Goal: Transaction & Acquisition: Subscribe to service/newsletter

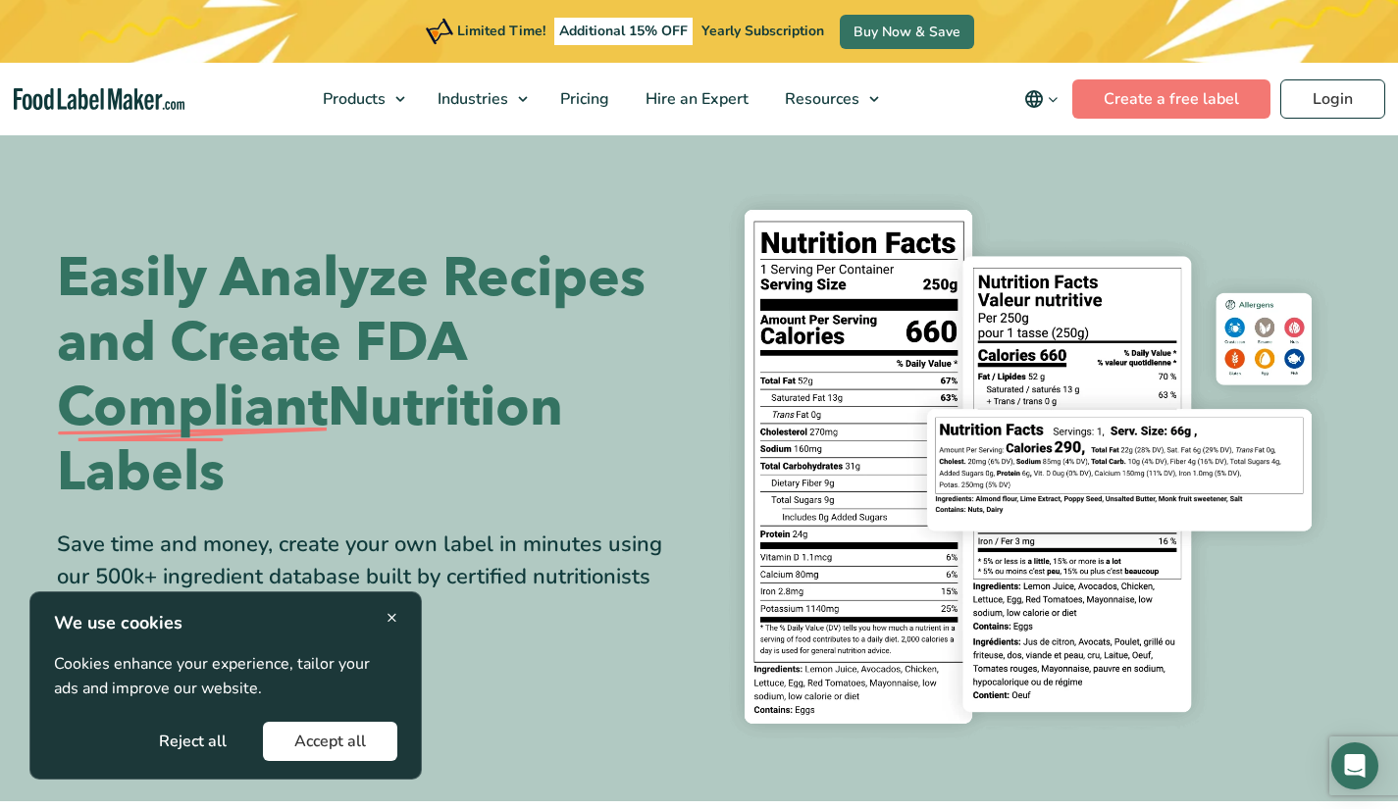
click at [1046, 118] on button "main navigation" at bounding box center [1042, 98] width 62 height 39
click at [1053, 131] on span "English" at bounding box center [1066, 139] width 49 height 20
click at [0, 0] on input "English" at bounding box center [0, 0] width 0 height 0
click at [1050, 142] on span "English" at bounding box center [1066, 139] width 49 height 20
click at [0, 0] on input "English" at bounding box center [0, 0] width 0 height 0
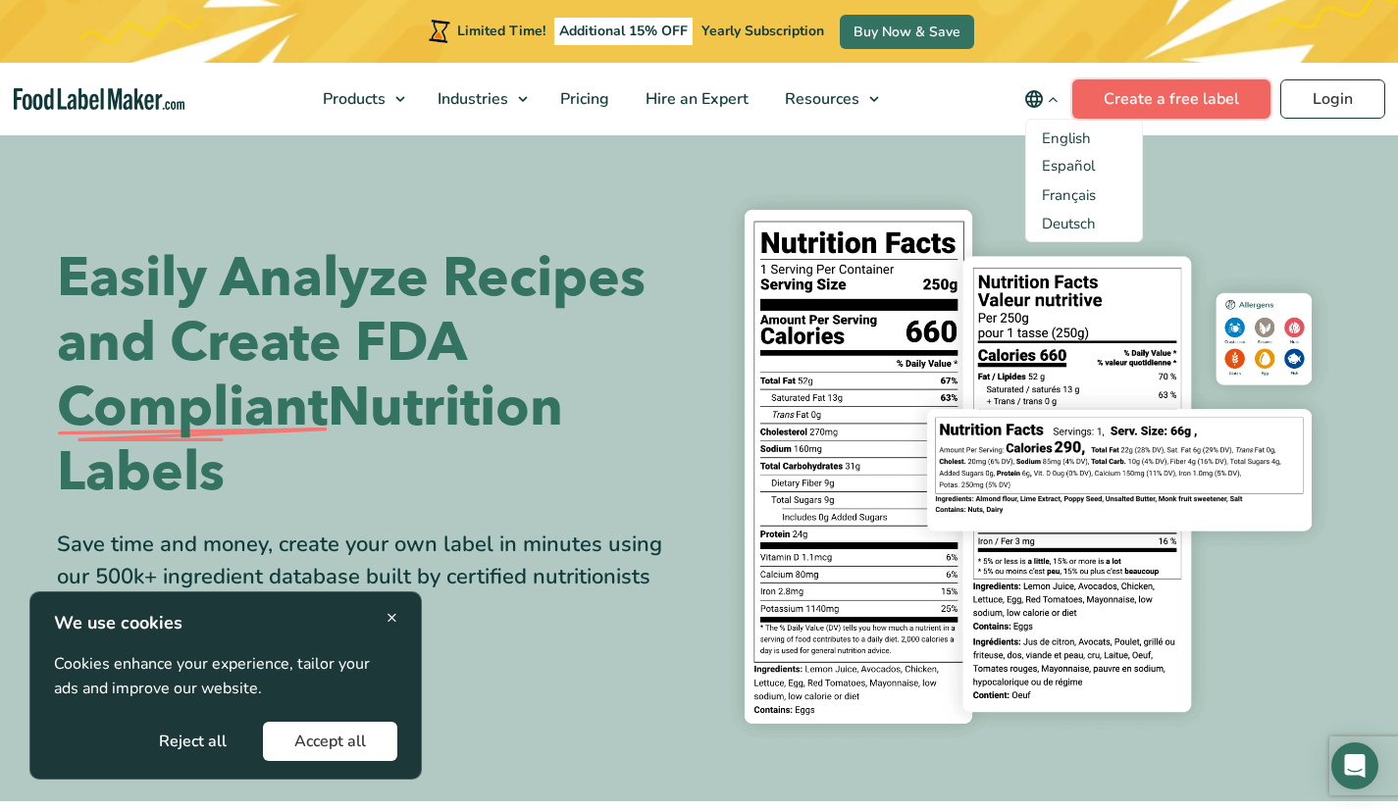
click at [1120, 105] on link "Create a free label" at bounding box center [1171, 98] width 198 height 39
